Goal: Book appointment/travel/reservation

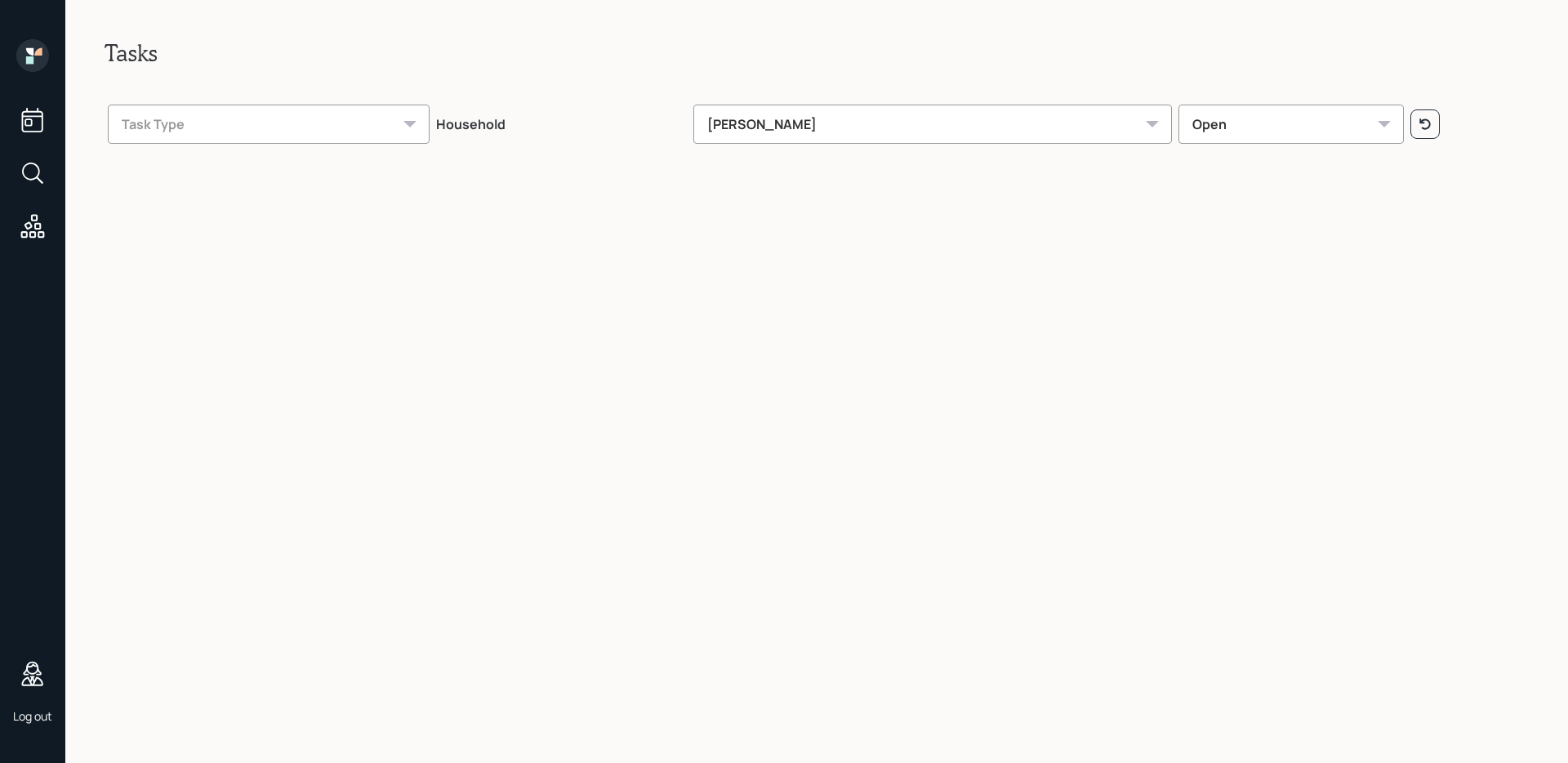
click at [54, 184] on div "Log out" at bounding box center [32, 381] width 65 height 763
click at [39, 174] on icon at bounding box center [31, 171] width 18 height 18
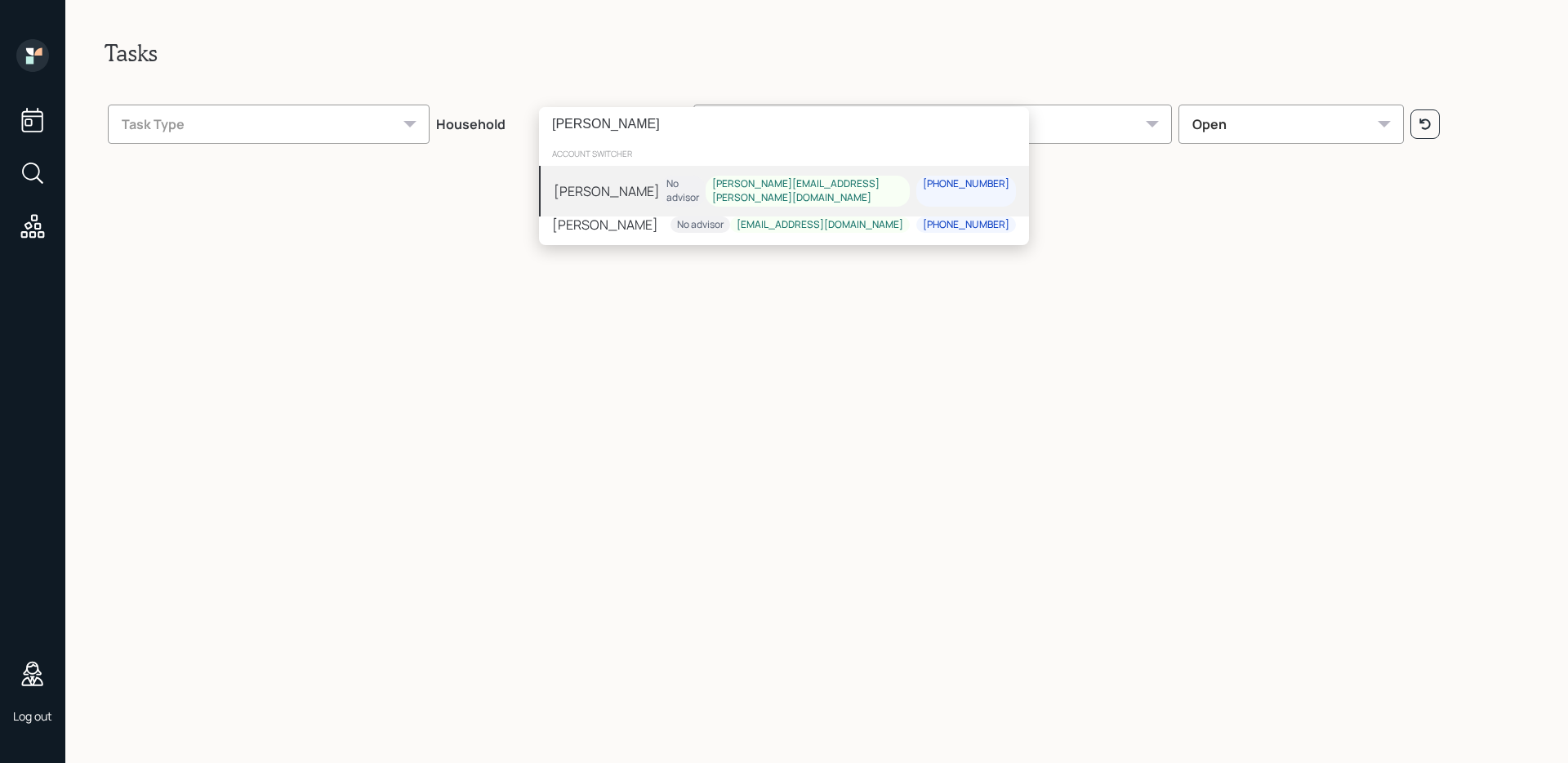
type input "[PERSON_NAME]"
click at [584, 189] on div "[PERSON_NAME]" at bounding box center [606, 191] width 106 height 19
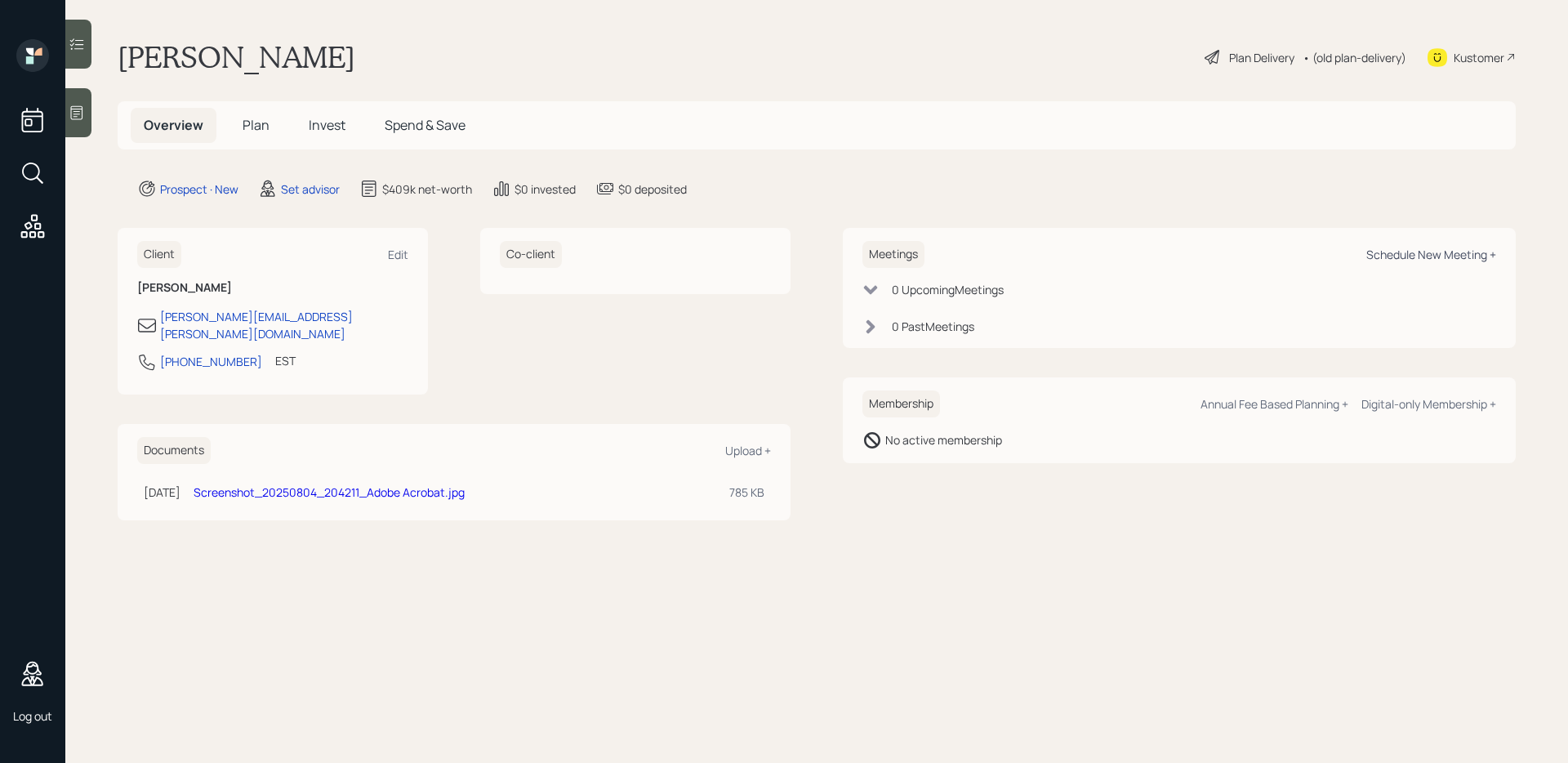
click at [1397, 254] on div "Schedule New Meeting +" at bounding box center [1431, 255] width 130 height 16
select select "round-robin"
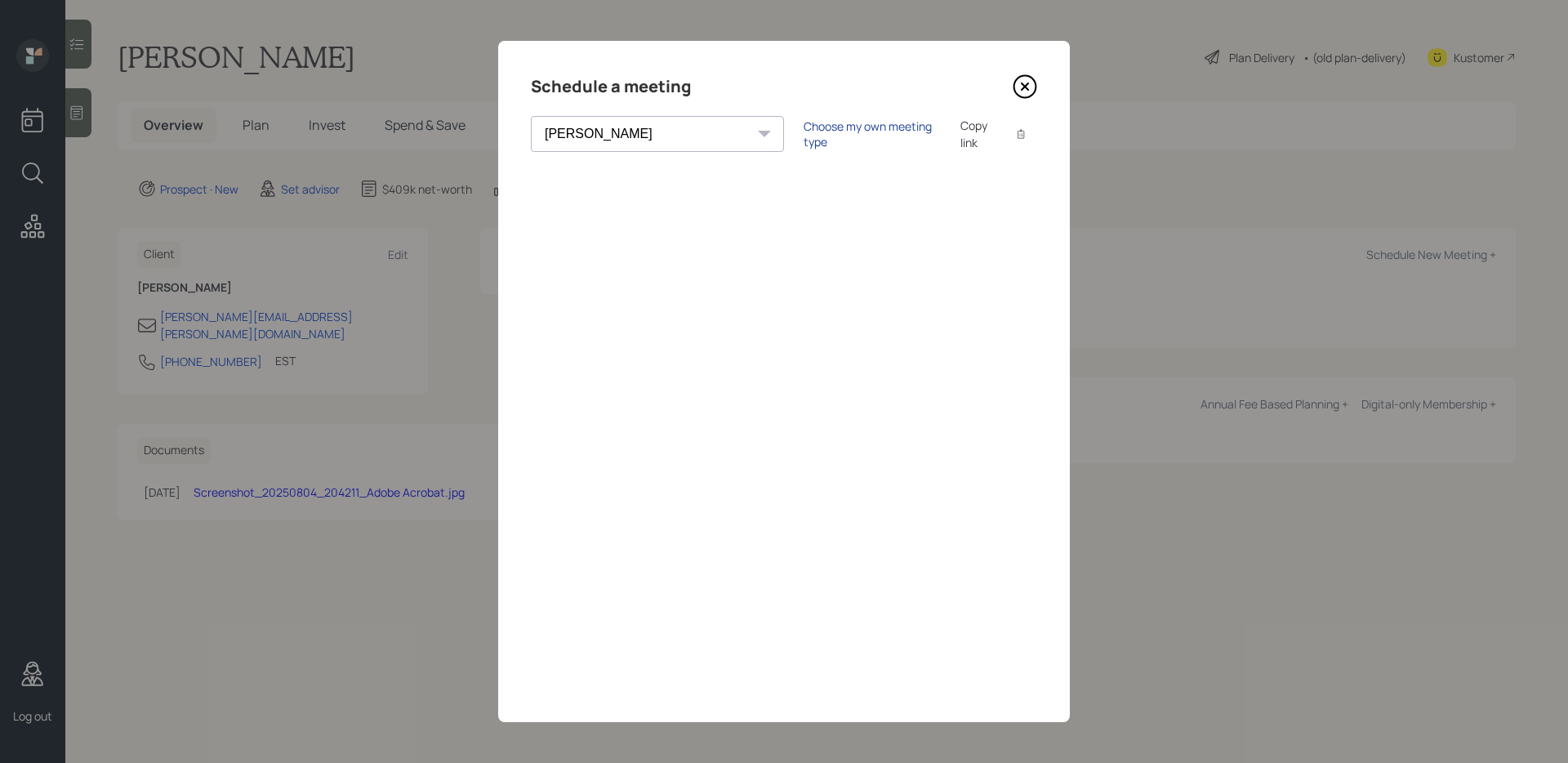
click at [804, 137] on div "Choose my own meeting type" at bounding box center [872, 133] width 137 height 31
click at [604, 133] on select "Theresa Spinello Matthew Burke Aleksandra Szegda Eitan Bar-David Ian Yamey Trev…" at bounding box center [671, 133] width 282 height 36
